Goal: Browse casually

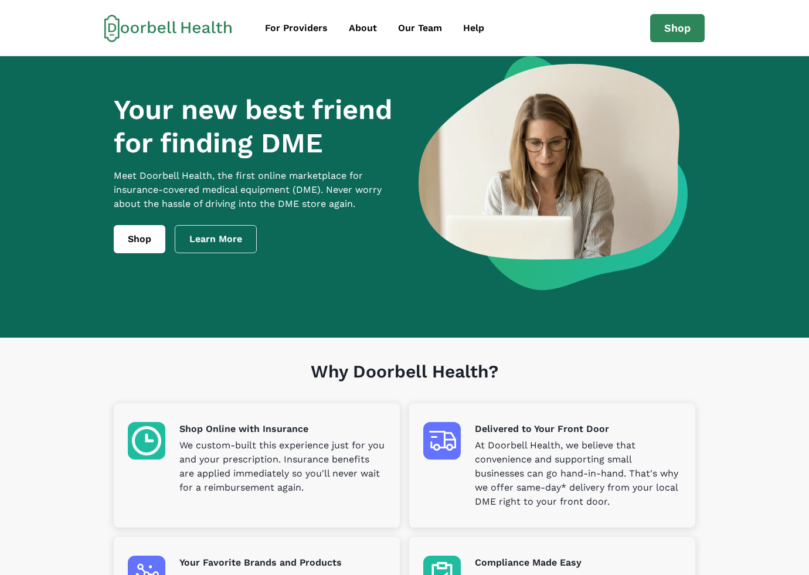
click at [407, 195] on div "Your new best friend for finding DME Meet [PERSON_NAME] Health, the first onlin…" at bounding box center [404, 173] width 581 height 234
click at [376, 265] on div "Your new best friend for finding DME Meet [PERSON_NAME] Health, the first onlin…" at bounding box center [404, 173] width 581 height 234
